Goal: Task Accomplishment & Management: Manage account settings

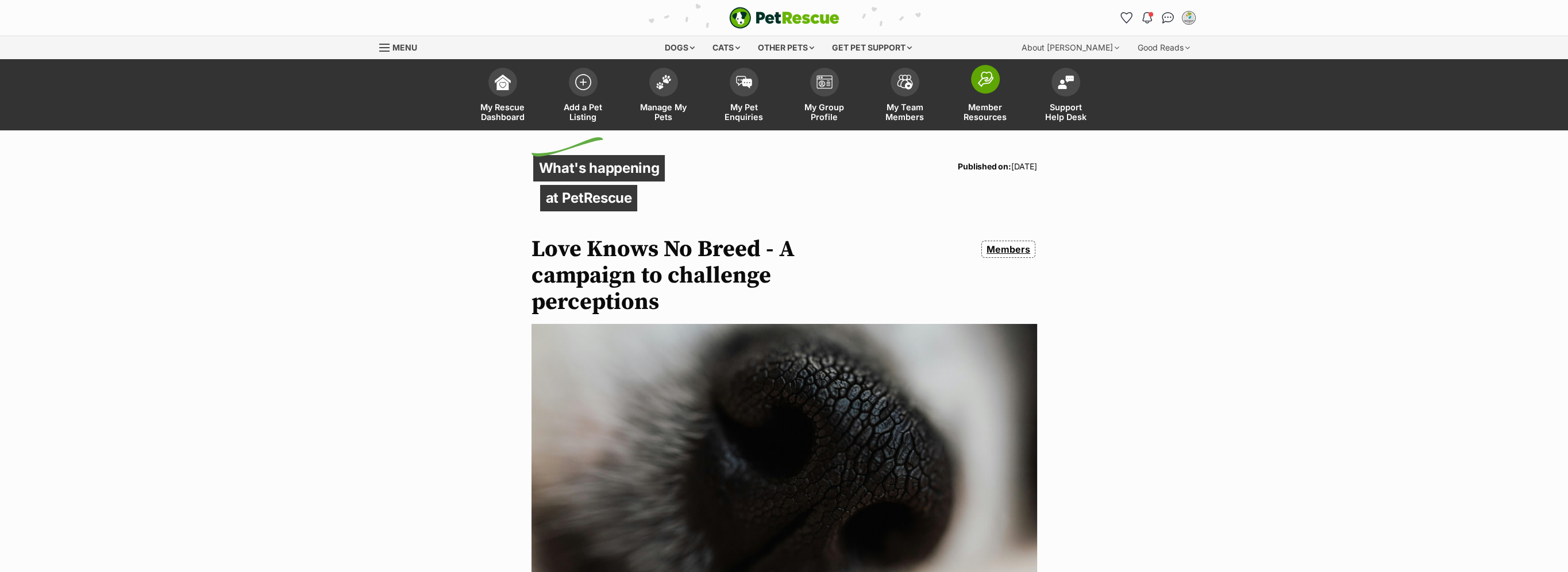
click at [978, 105] on span "Member Resources" at bounding box center [985, 111] width 52 height 20
click at [903, 82] on img at bounding box center [905, 79] width 16 height 15
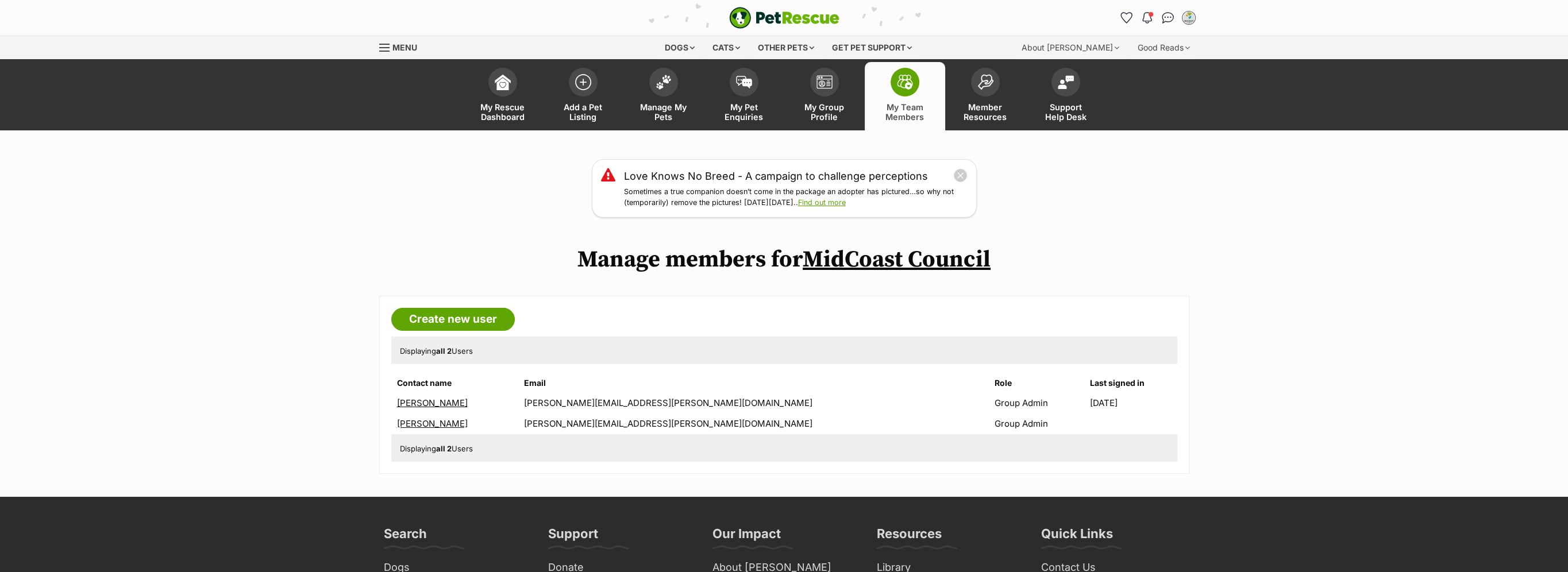
scroll to position [57, 0]
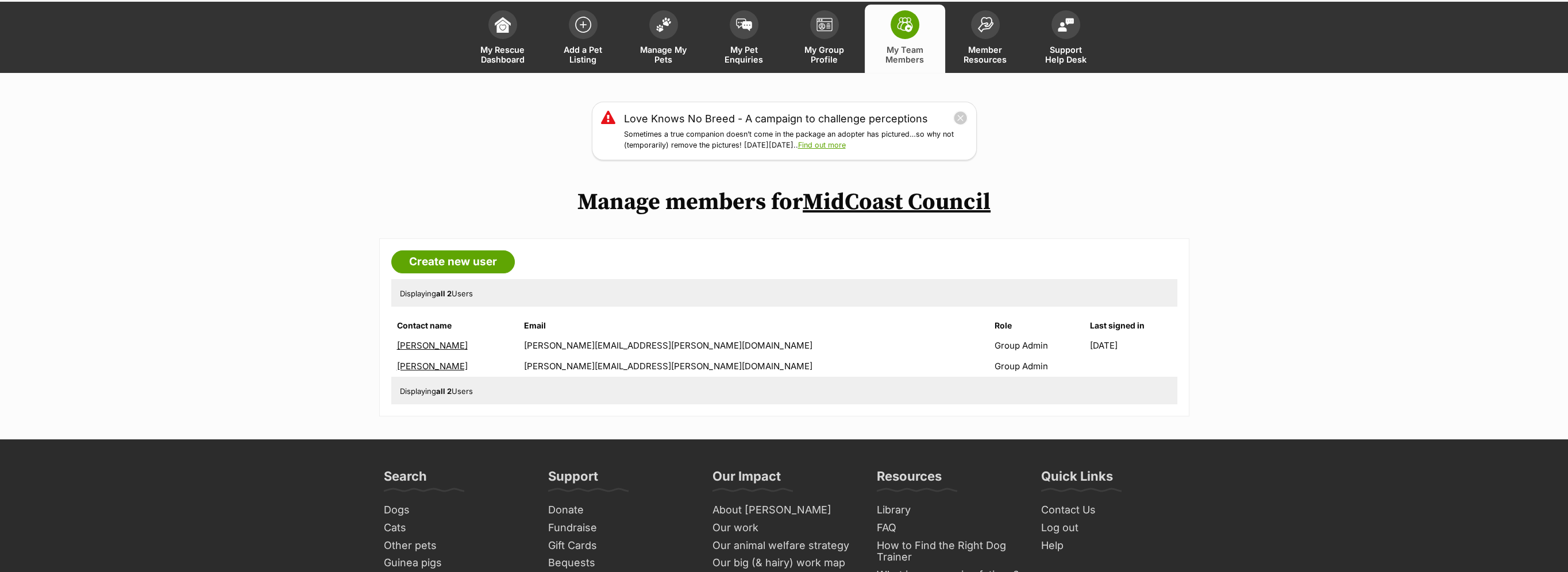
click at [416, 365] on link "Karla Johnston" at bounding box center [432, 366] width 71 height 11
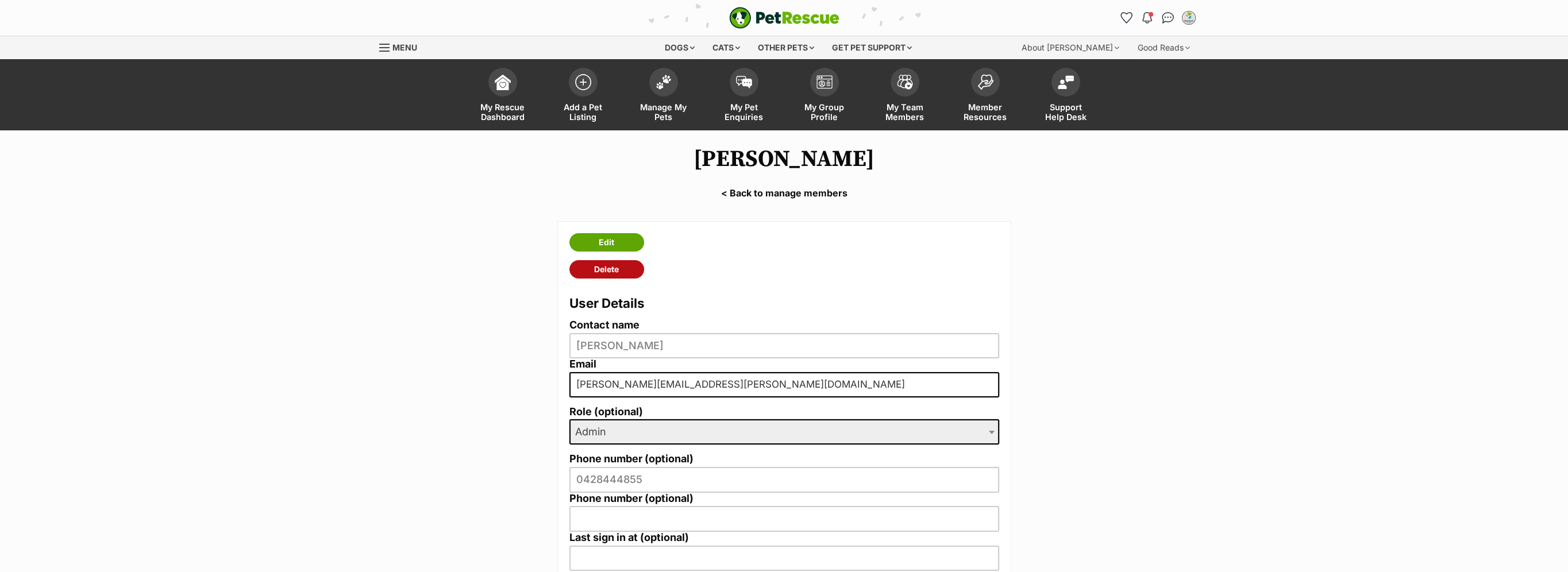
click at [604, 269] on link "Delete" at bounding box center [606, 269] width 75 height 18
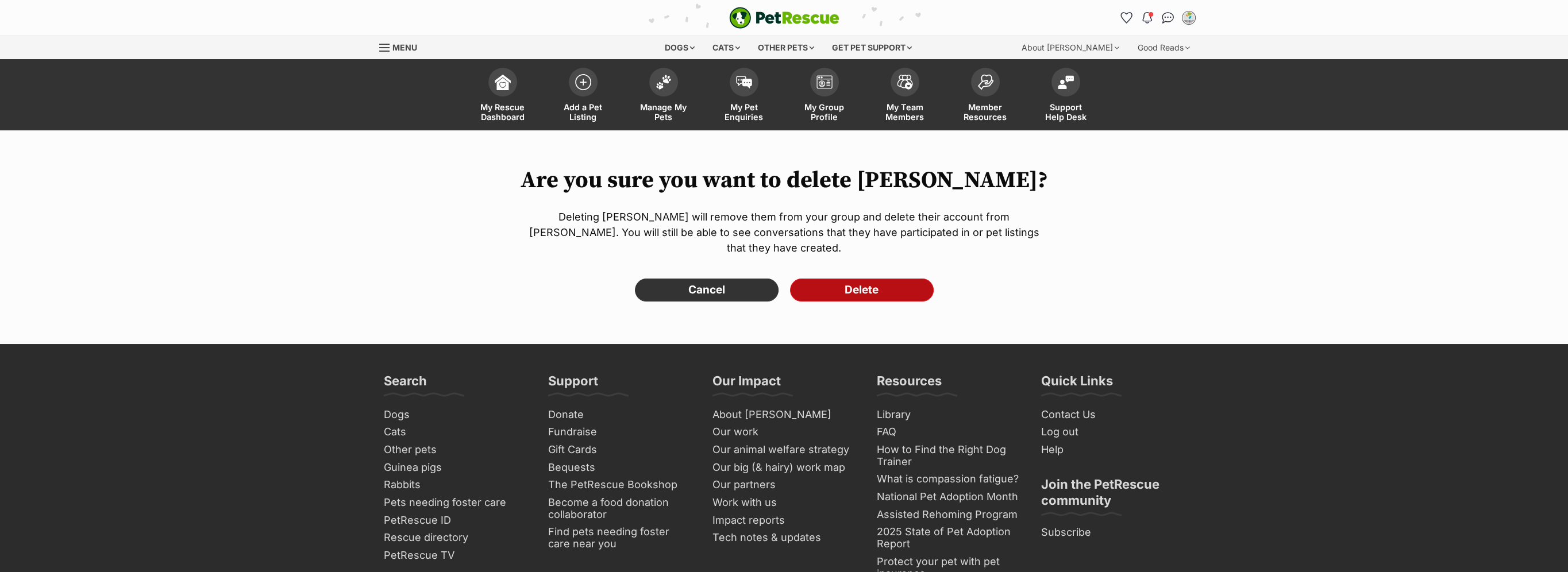
click at [827, 278] on input "Delete" at bounding box center [862, 290] width 144 height 23
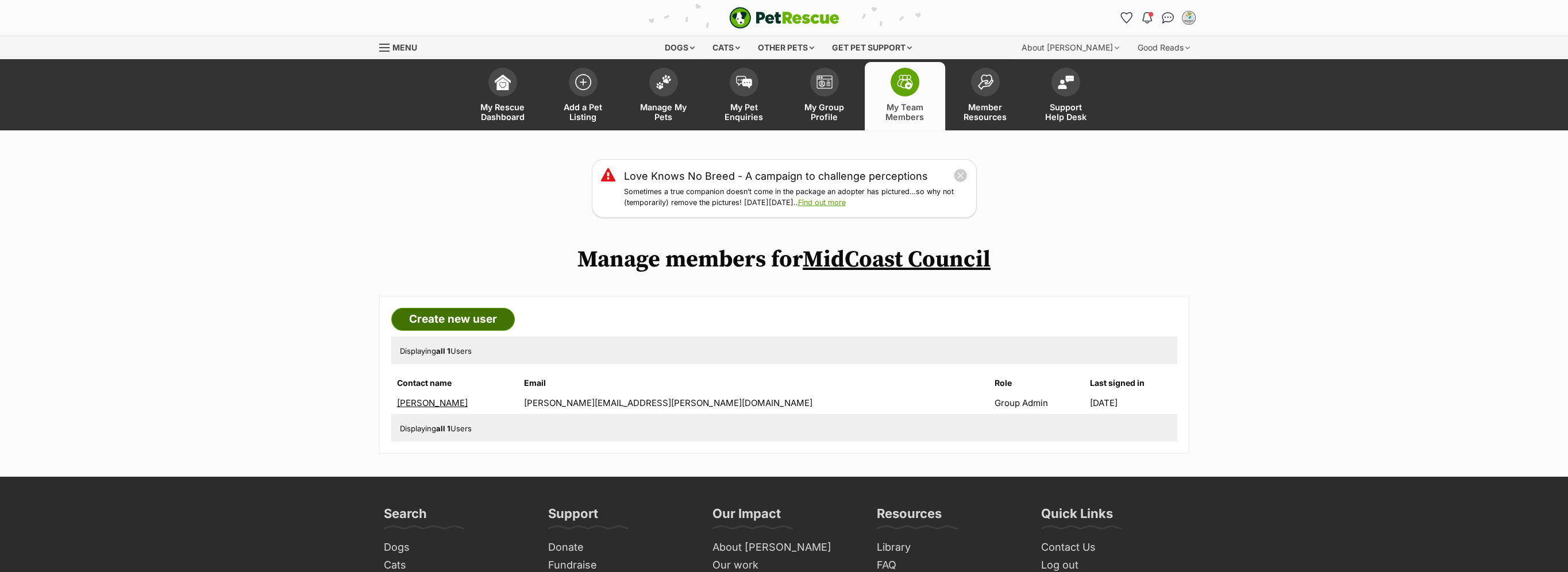
click at [451, 314] on link "Create new user" at bounding box center [453, 319] width 124 height 23
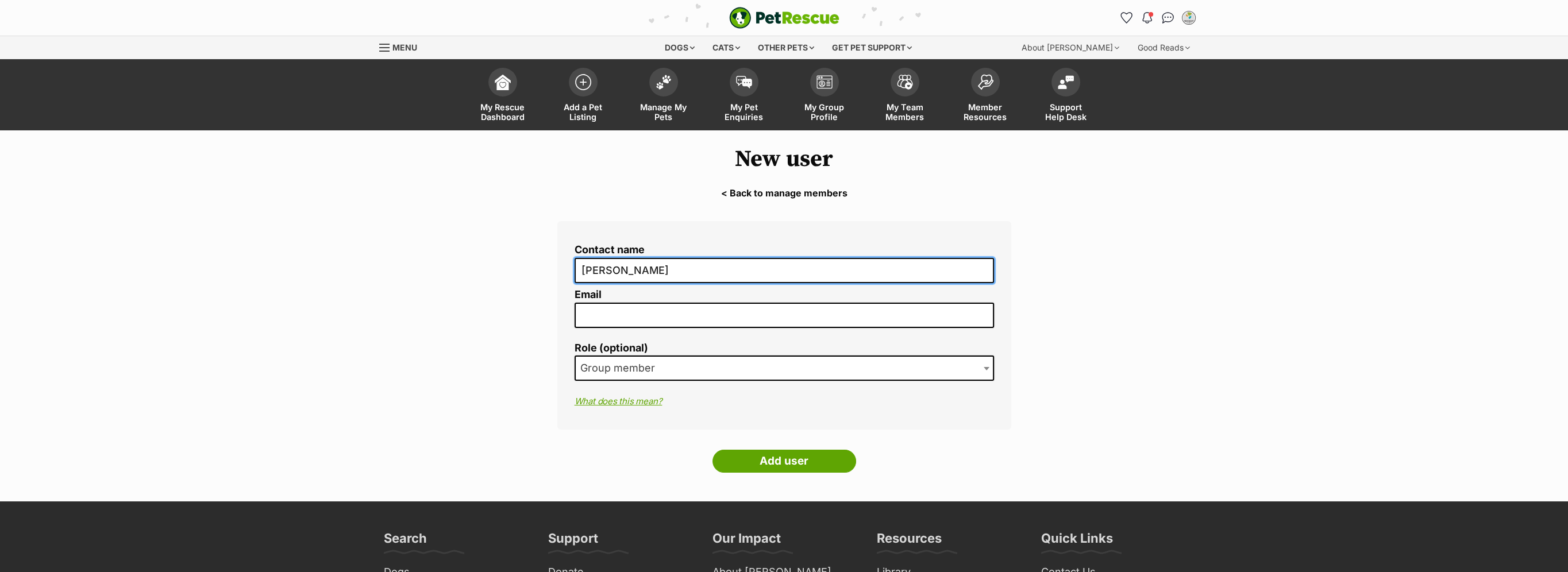
type input "Mia Giudice"
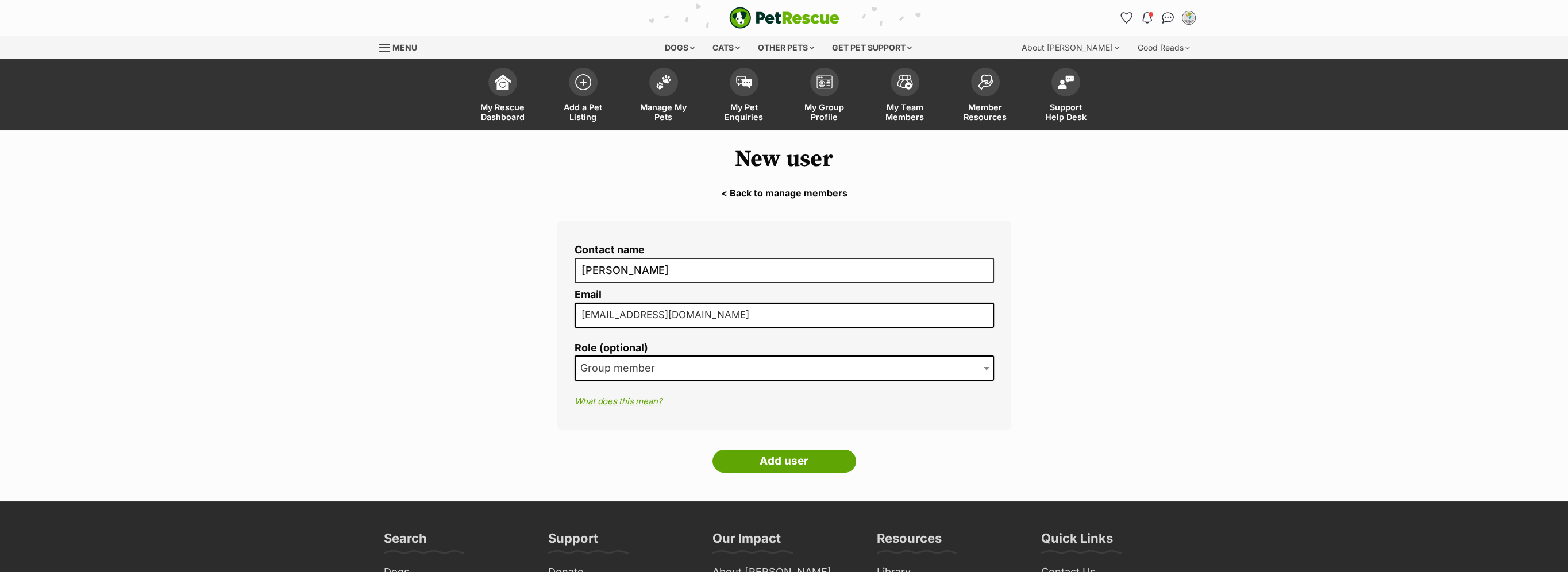
type input "mia.giudice@midcoast.nsw.gov.au"
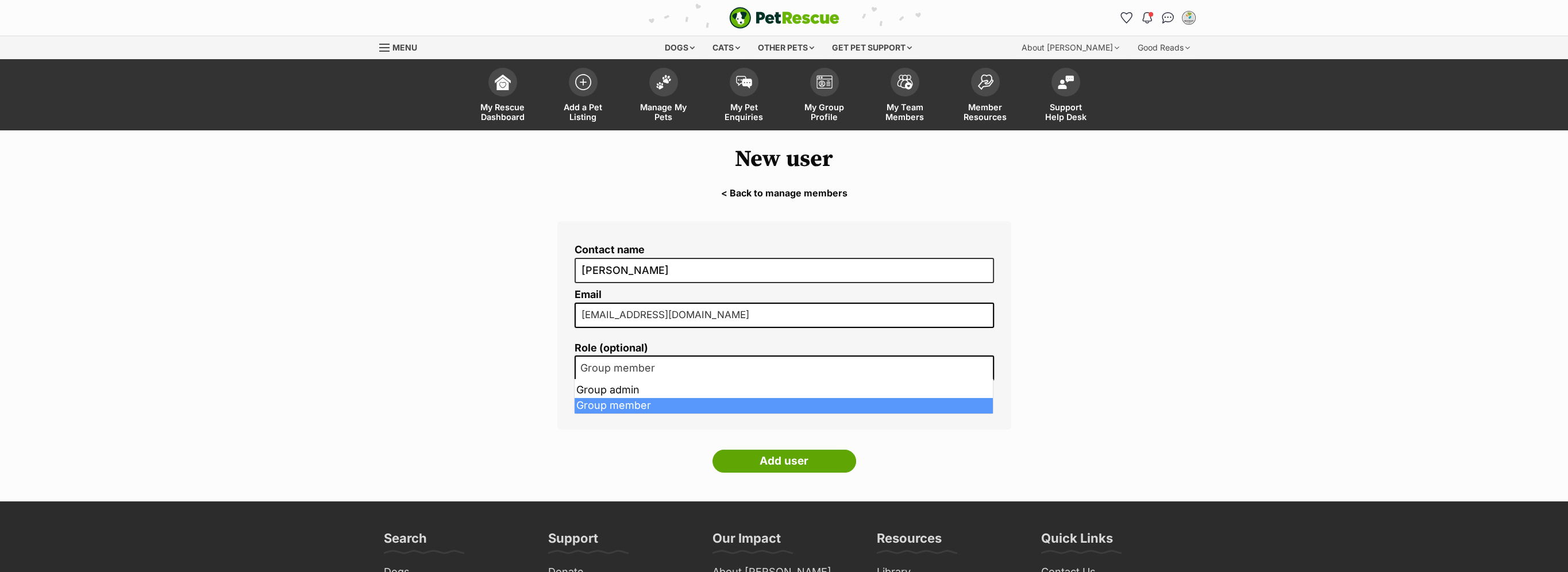
click at [987, 365] on span at bounding box center [987, 367] width 11 height 25
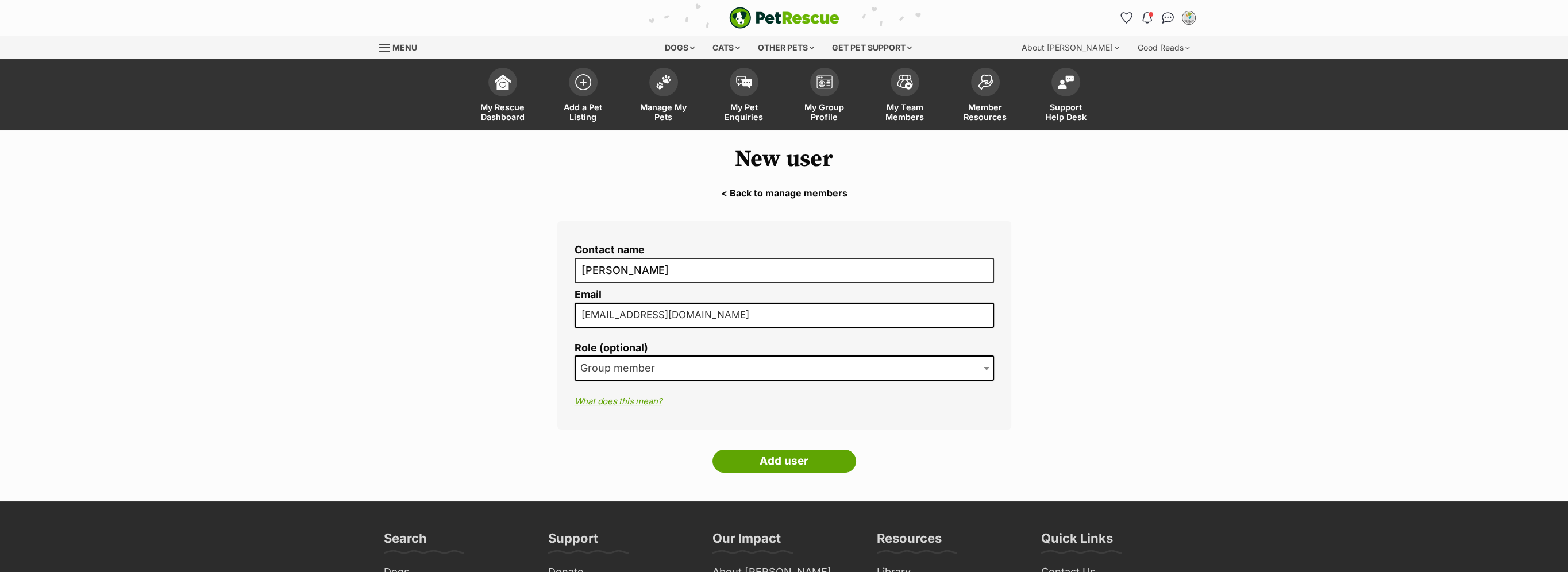
click at [645, 364] on span "Group member" at bounding box center [621, 368] width 91 height 16
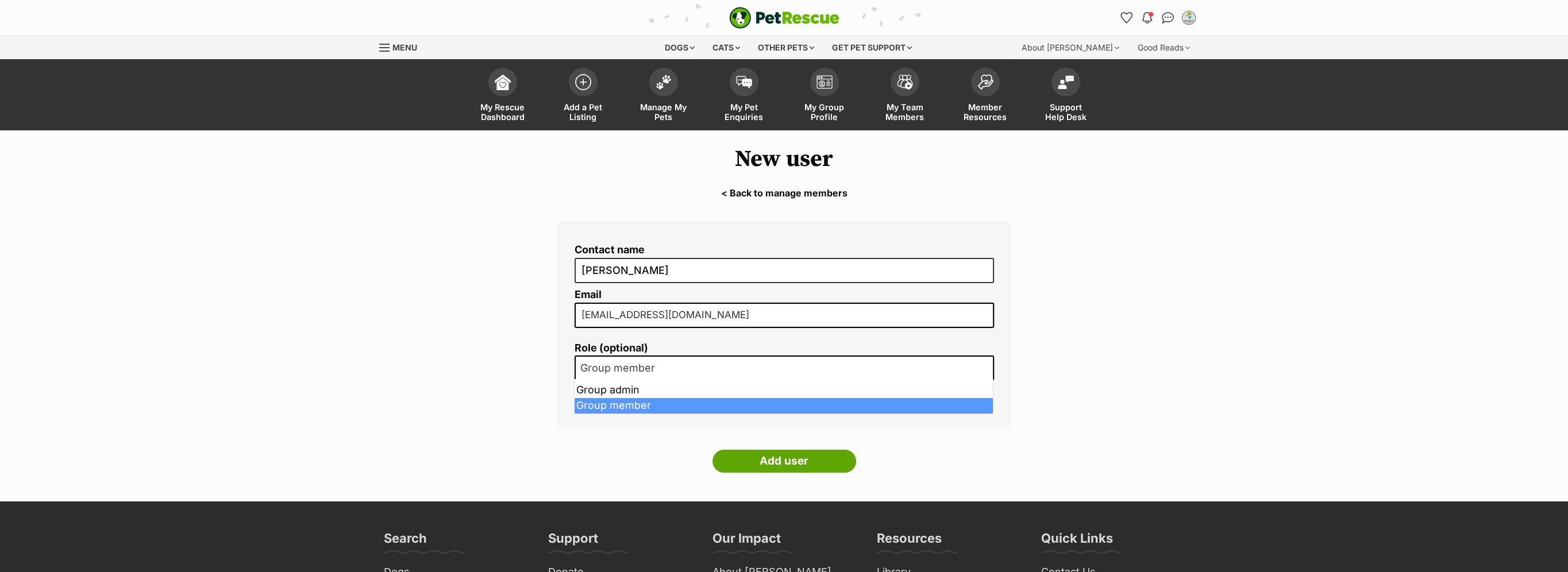
click at [657, 364] on span "Group member" at bounding box center [621, 368] width 91 height 16
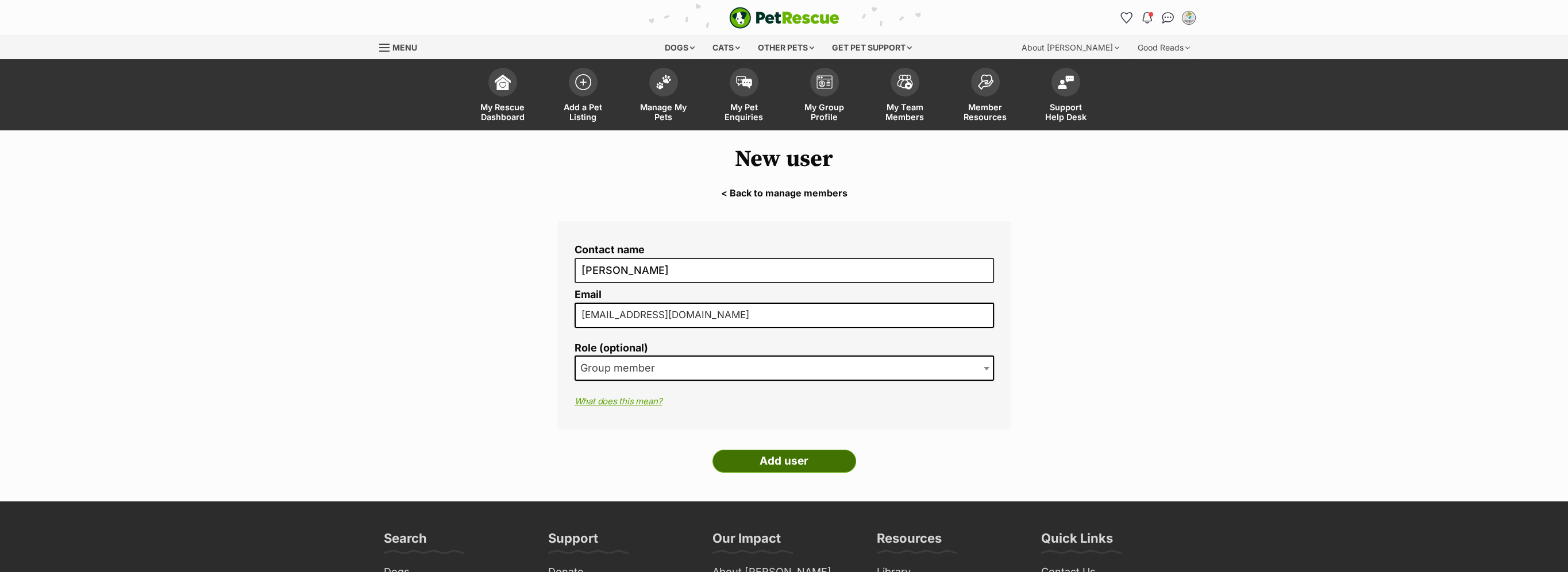
click at [772, 459] on input "Add user" at bounding box center [784, 461] width 144 height 23
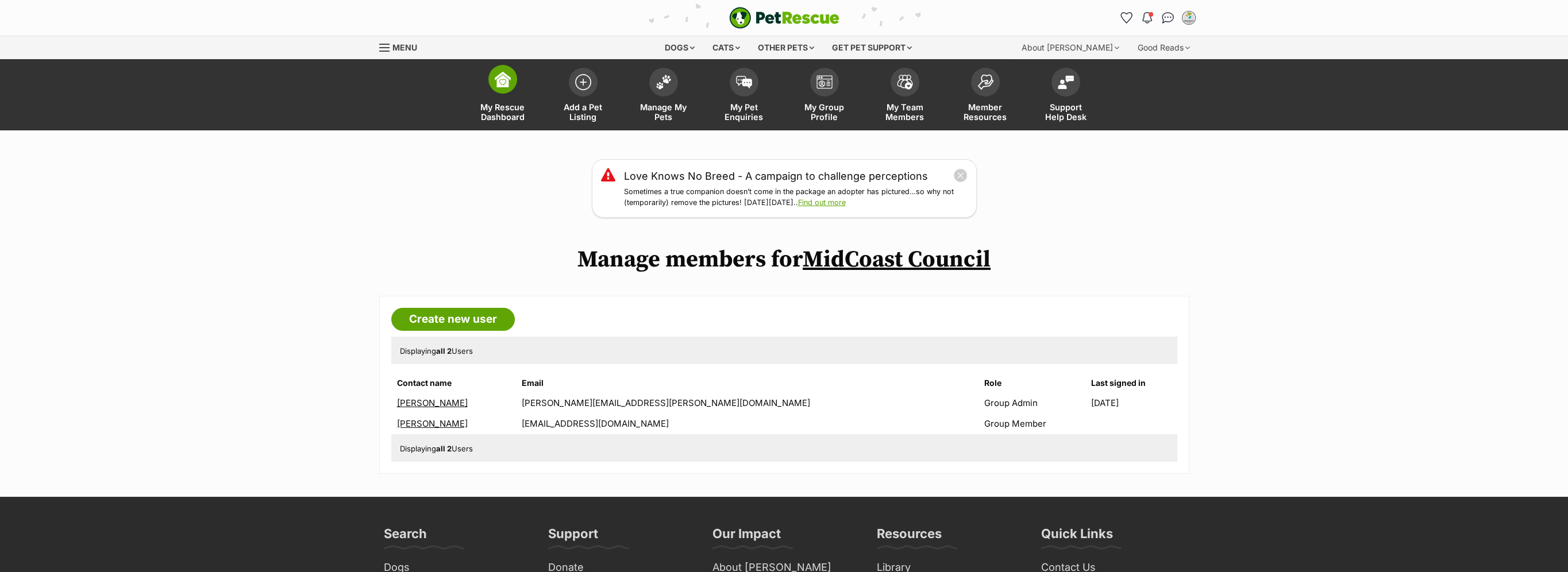
click at [496, 89] on span at bounding box center [503, 79] width 29 height 29
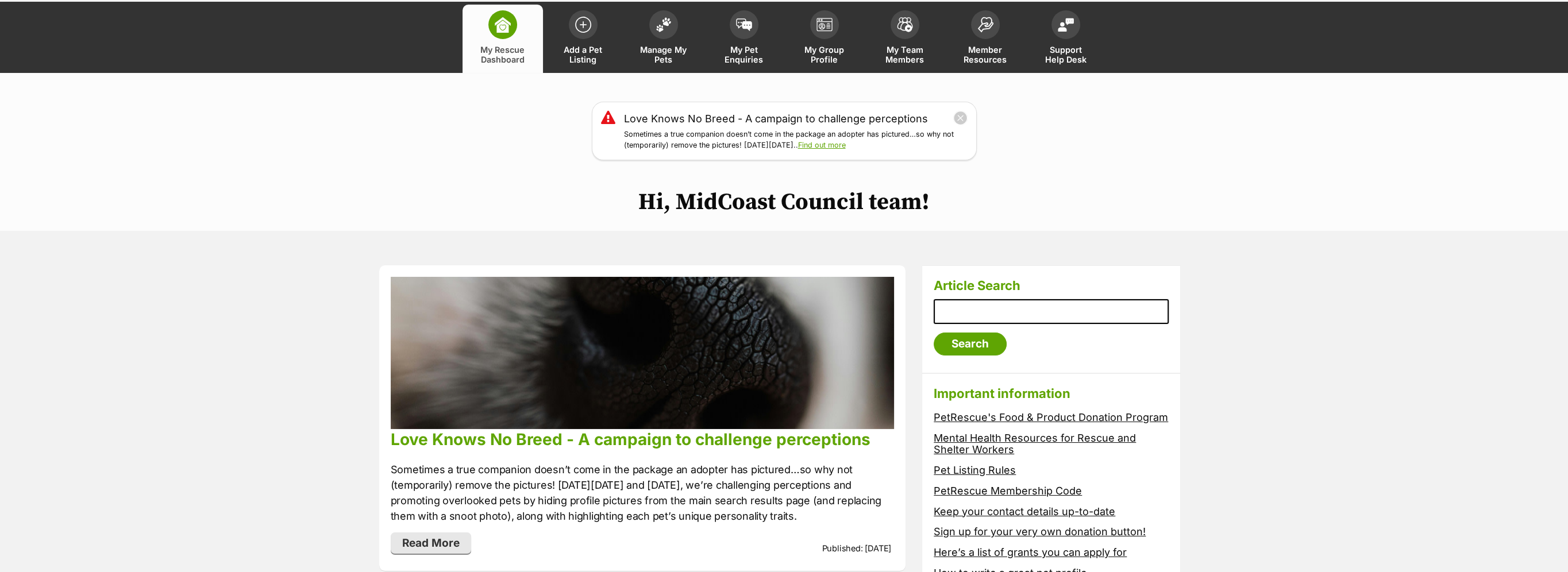
scroll to position [115, 0]
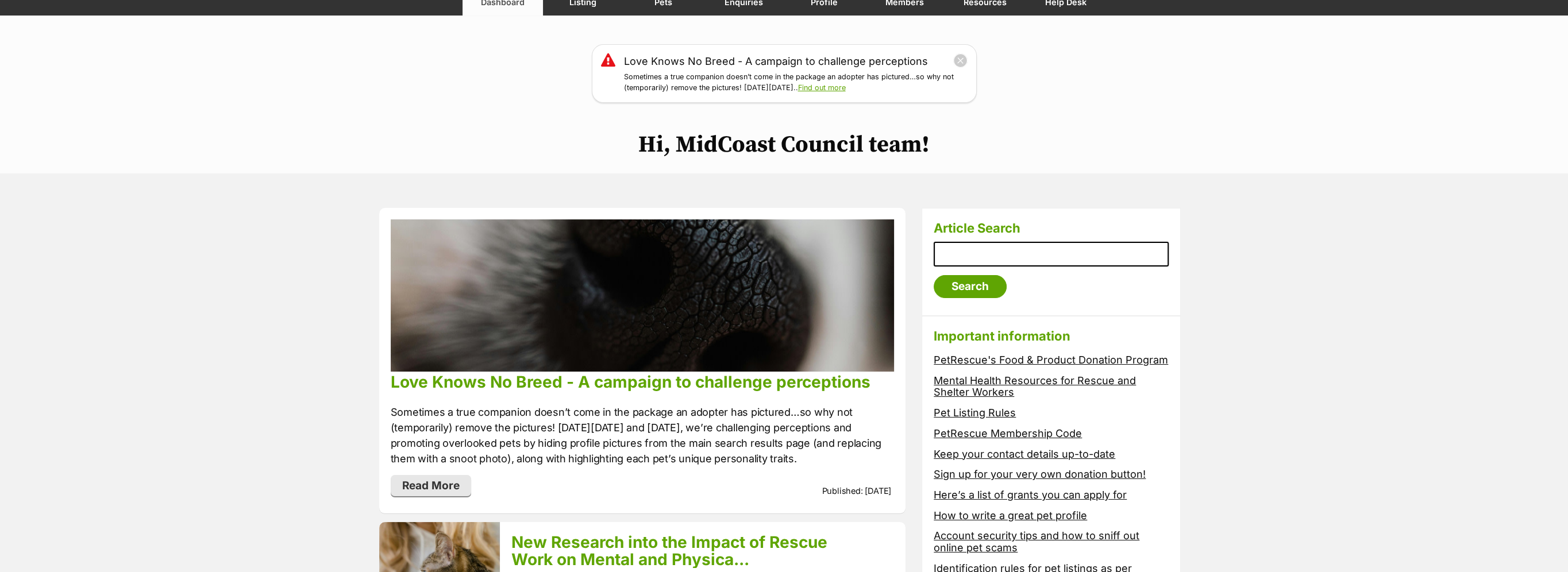
click at [975, 494] on link "Here’s a list of grants you can apply for" at bounding box center [1030, 494] width 193 height 12
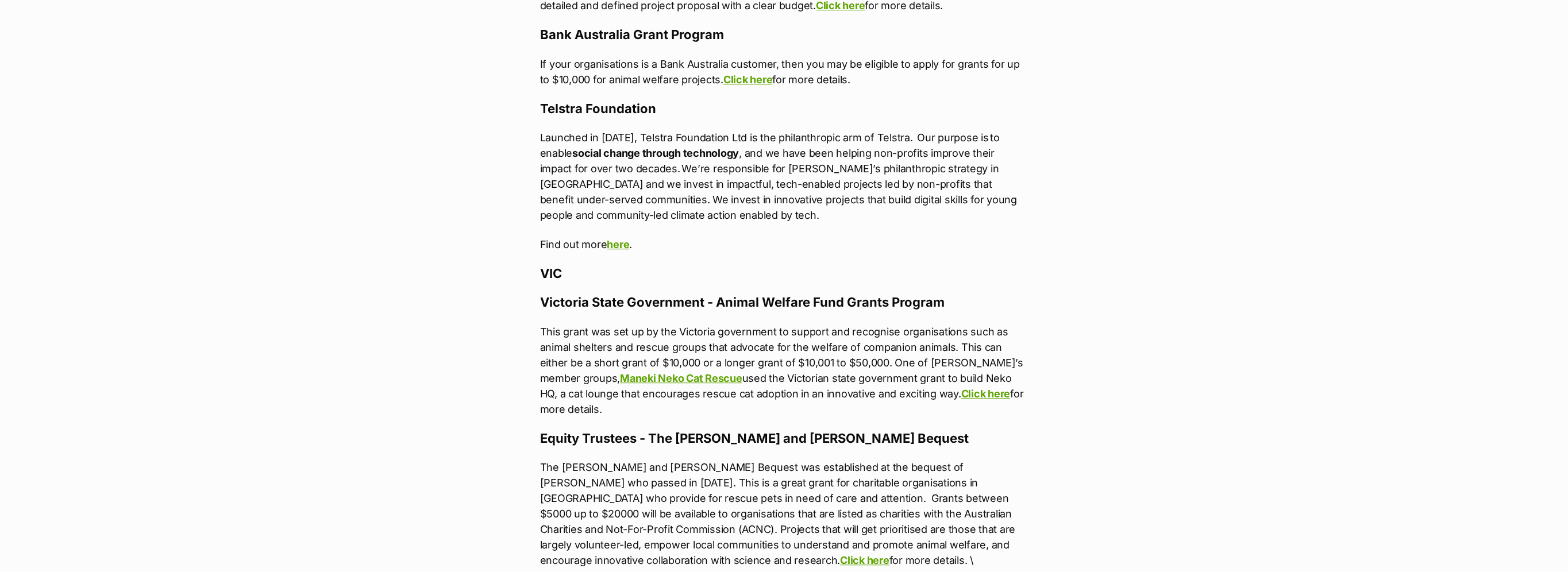
scroll to position [1263, 0]
